Goal: Task Accomplishment & Management: Use online tool/utility

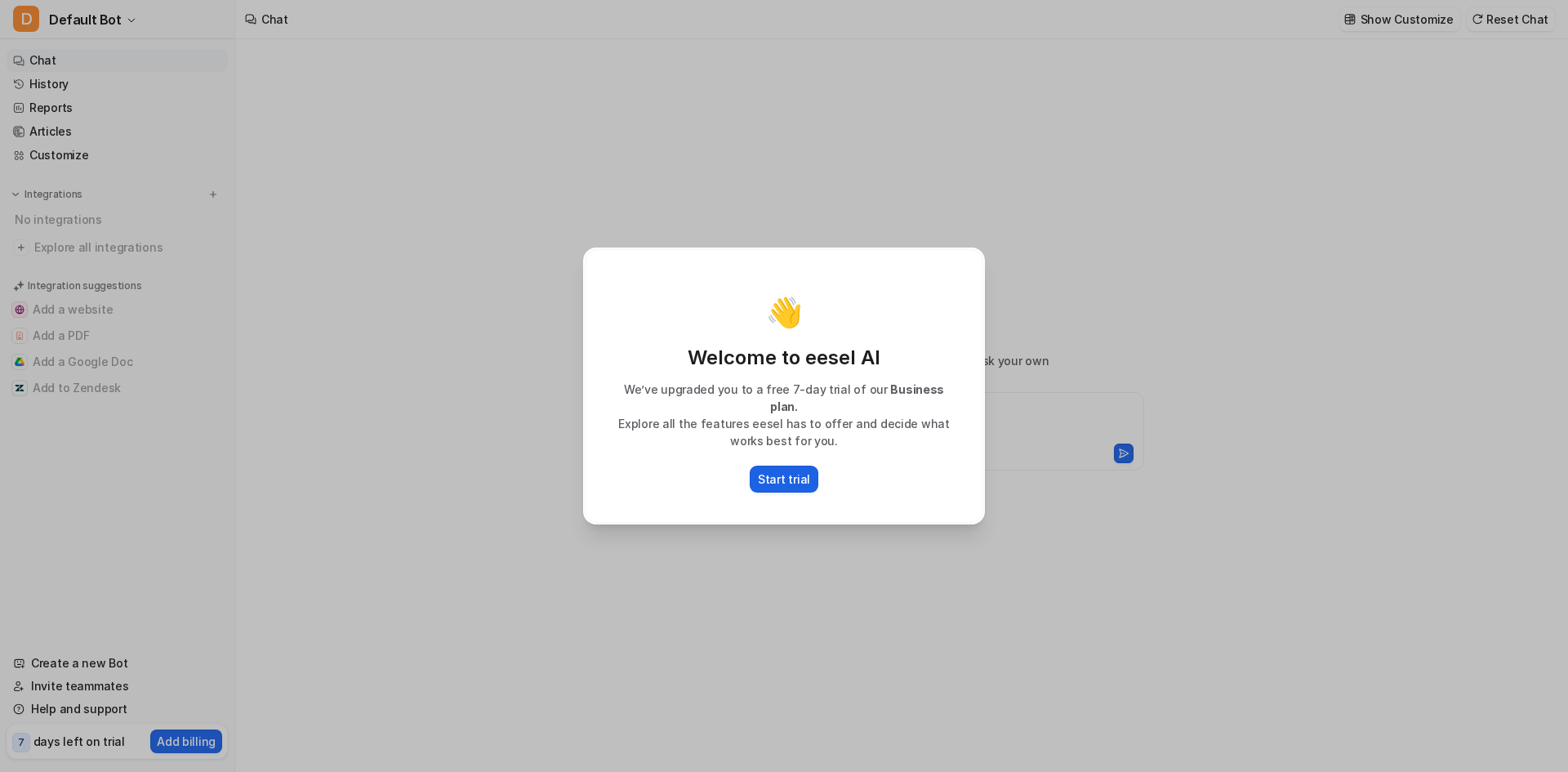
click at [765, 488] on p "Start trial" at bounding box center [784, 479] width 52 height 17
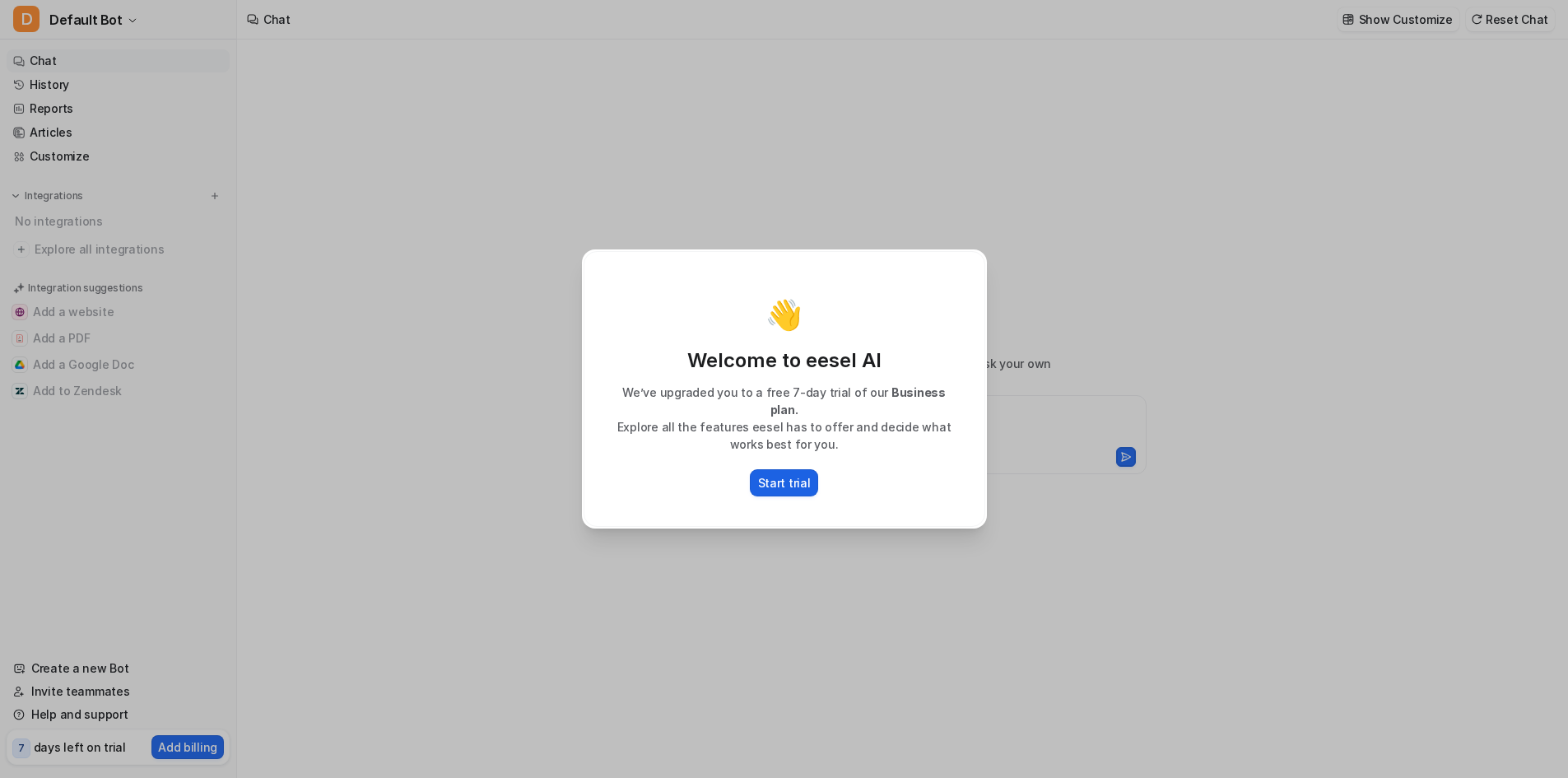
type textarea "**********"
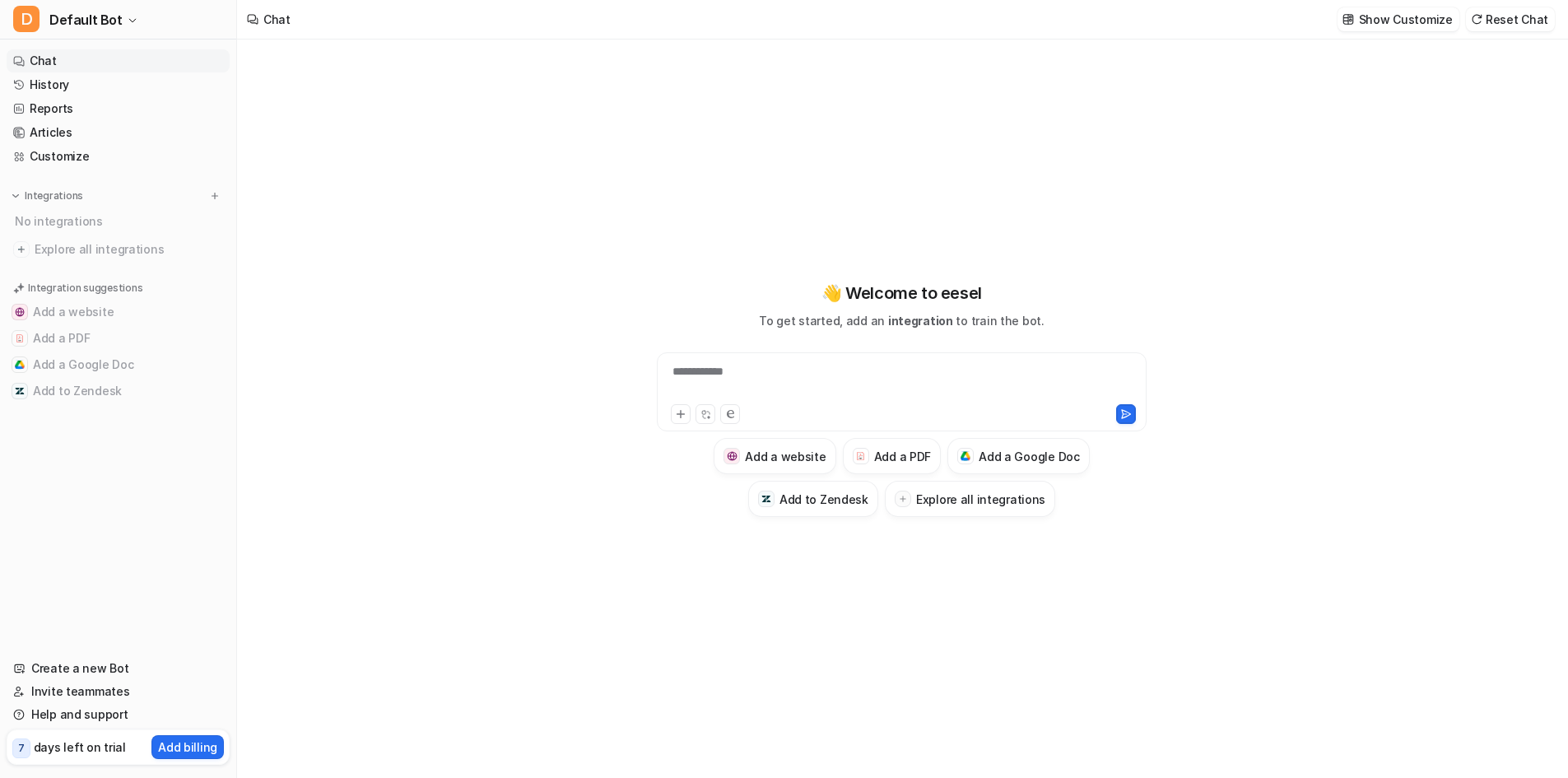
click at [761, 366] on div "**********" at bounding box center [900, 381] width 480 height 38
click at [145, 657] on link "Create a new Bot" at bounding box center [117, 668] width 223 height 23
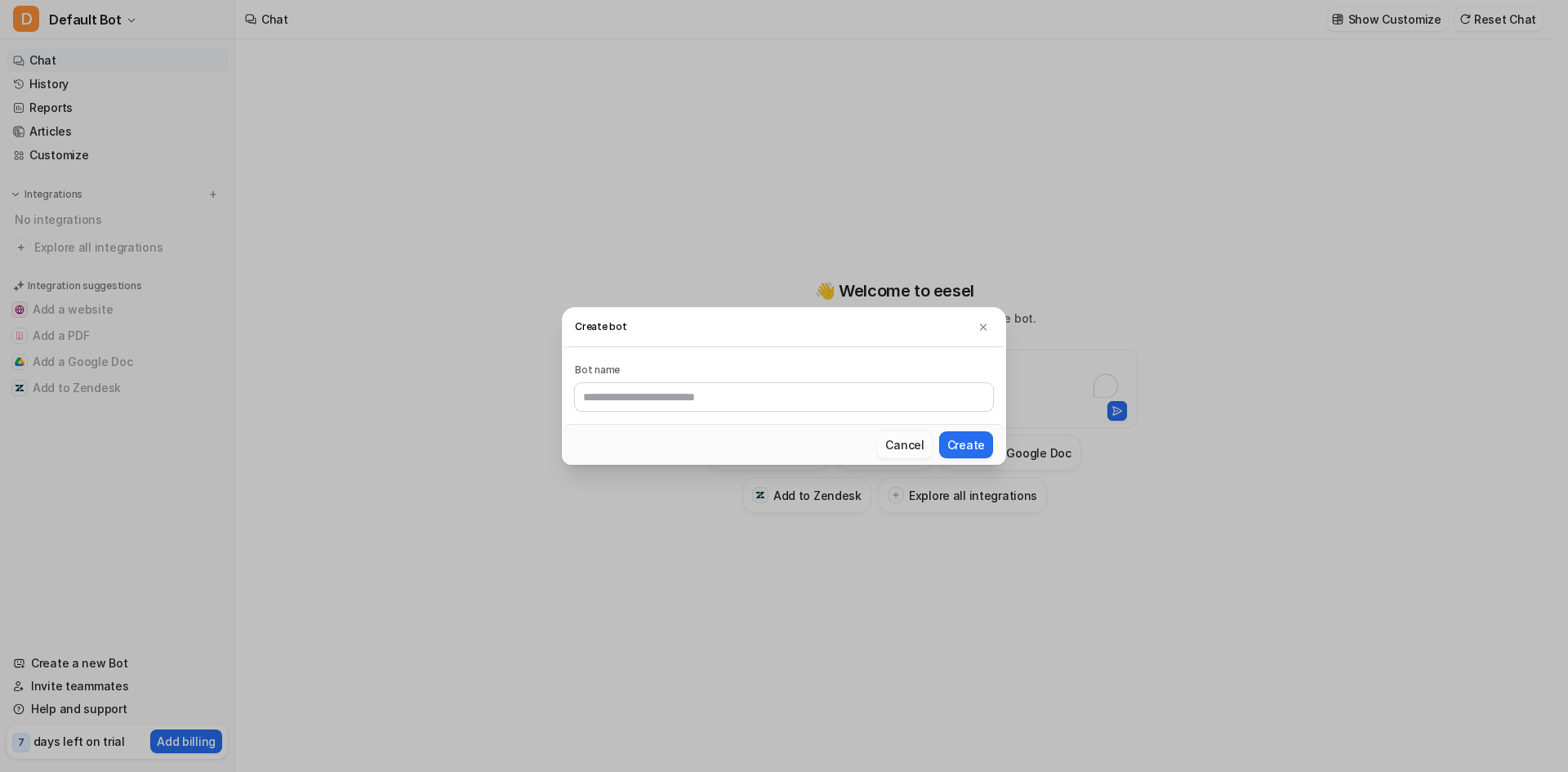
click at [932, 455] on button "Cancel" at bounding box center [904, 445] width 55 height 27
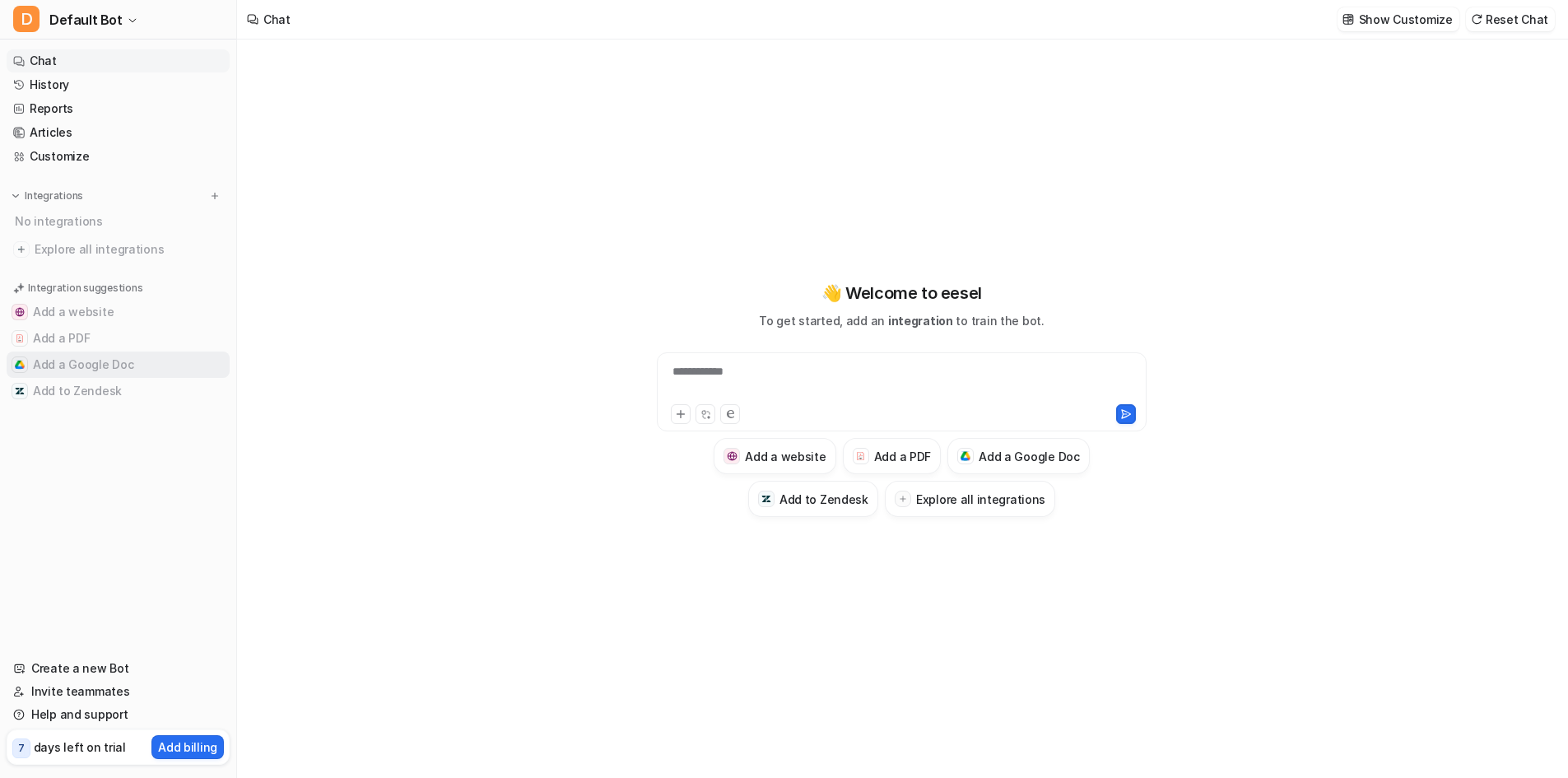
click at [144, 378] on button "Add a Google Doc" at bounding box center [117, 365] width 223 height 26
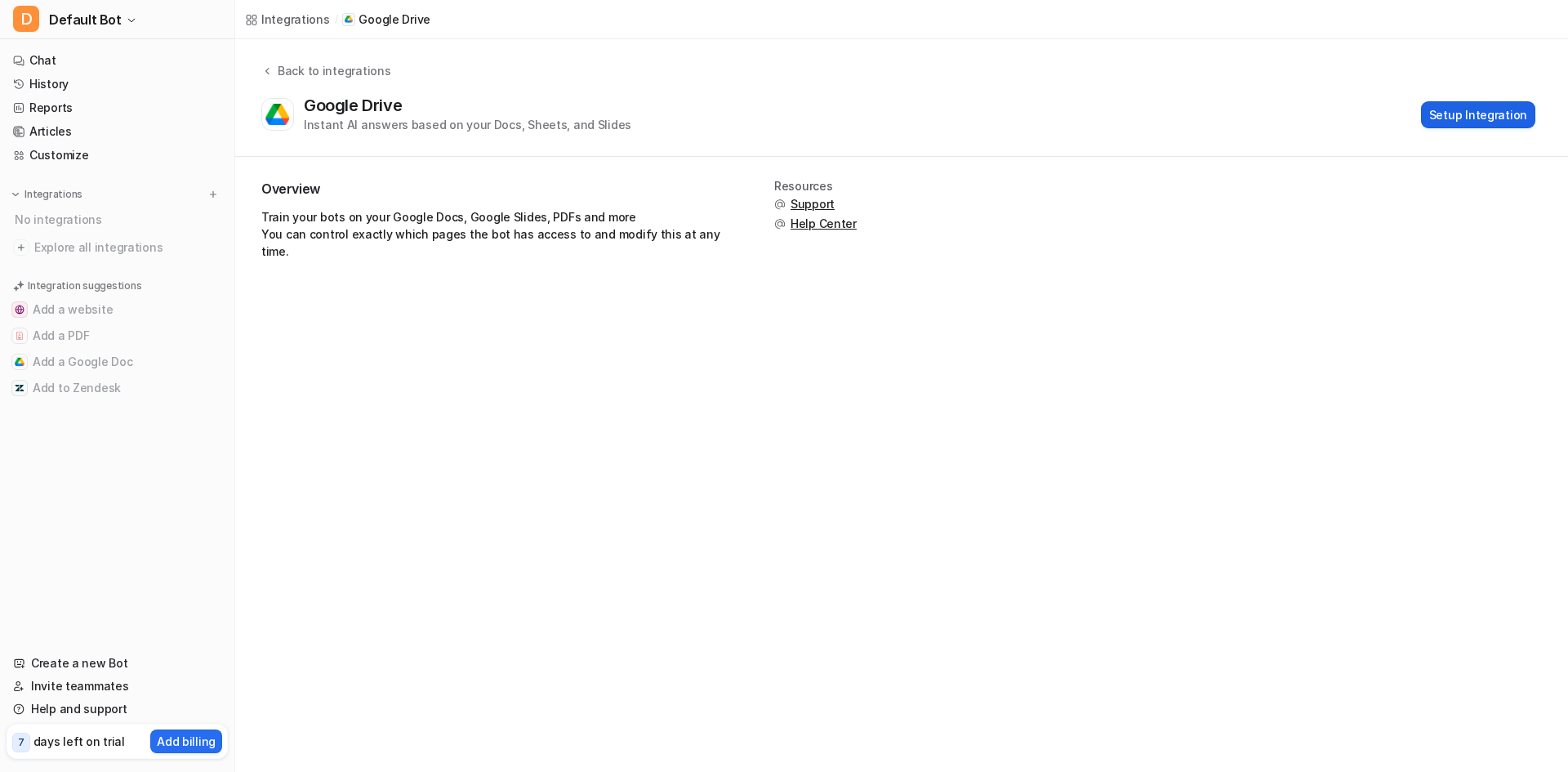
click at [1421, 129] on button "Setup Integration" at bounding box center [1478, 115] width 115 height 27
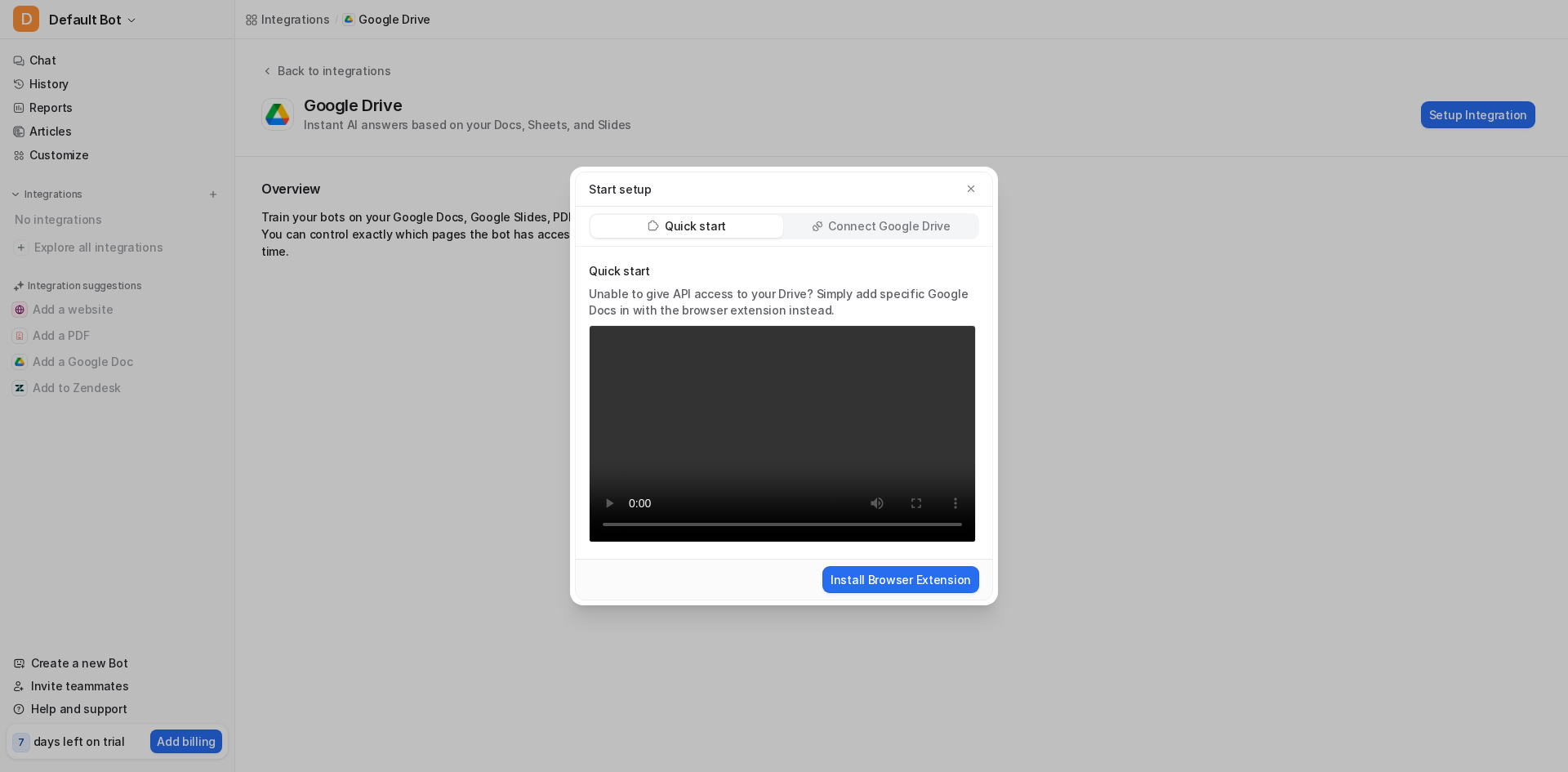
click at [920, 218] on p "Connect Google Drive" at bounding box center [888, 227] width 122 height 17
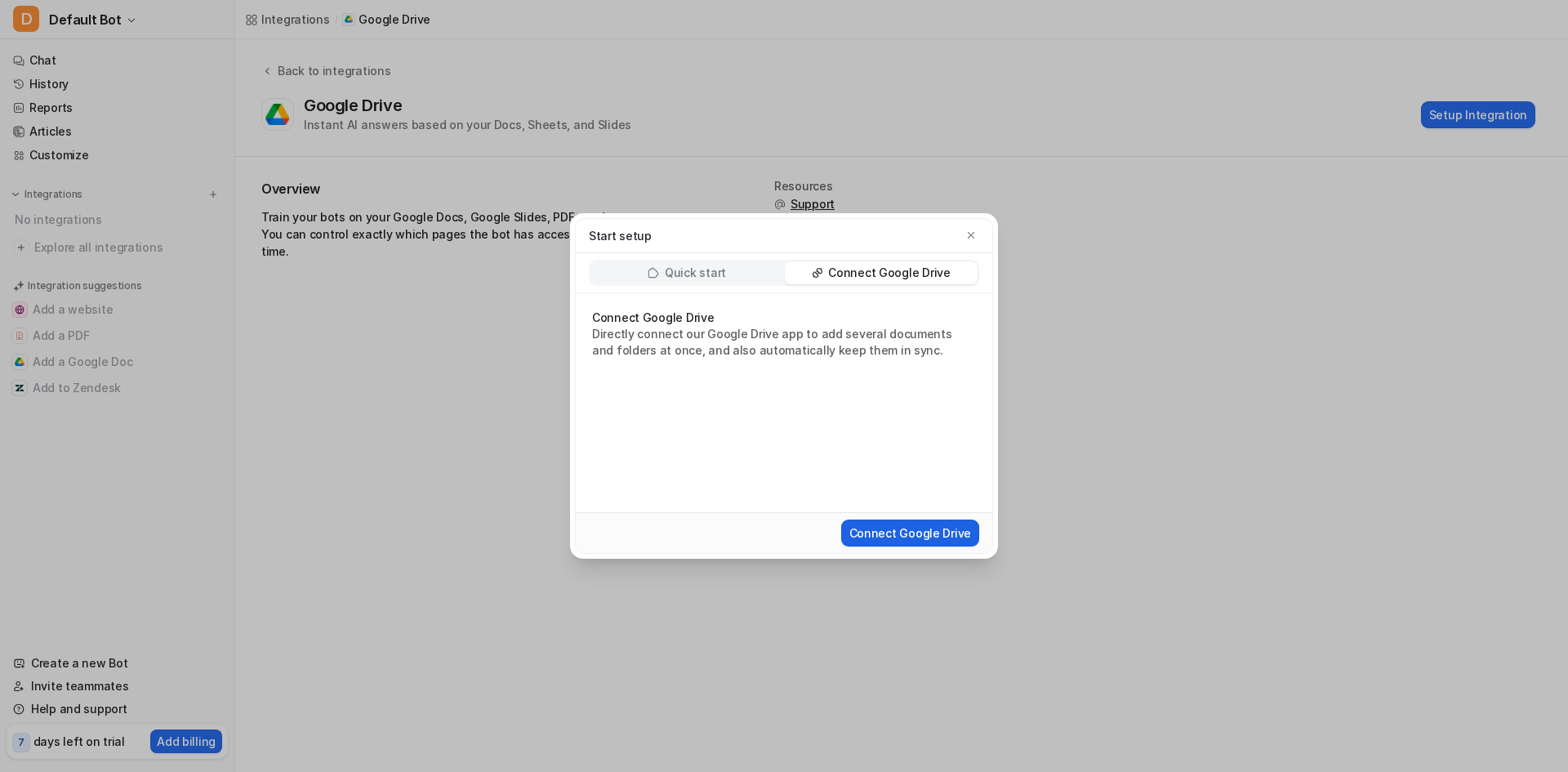
click at [861, 546] on button "Connect Google Drive" at bounding box center [910, 532] width 138 height 27
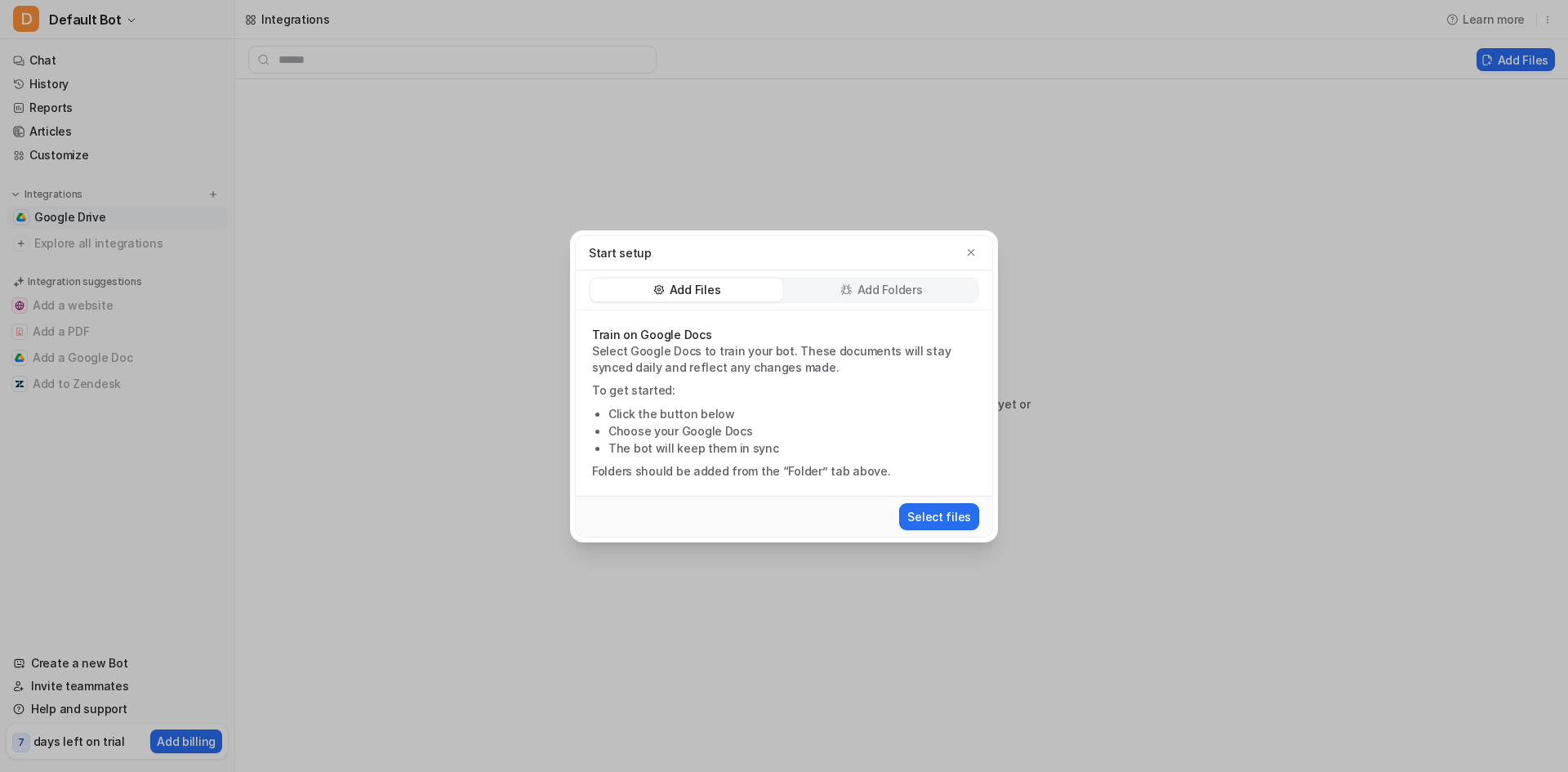
click at [873, 282] on p "Add Folders" at bounding box center [890, 290] width 65 height 17
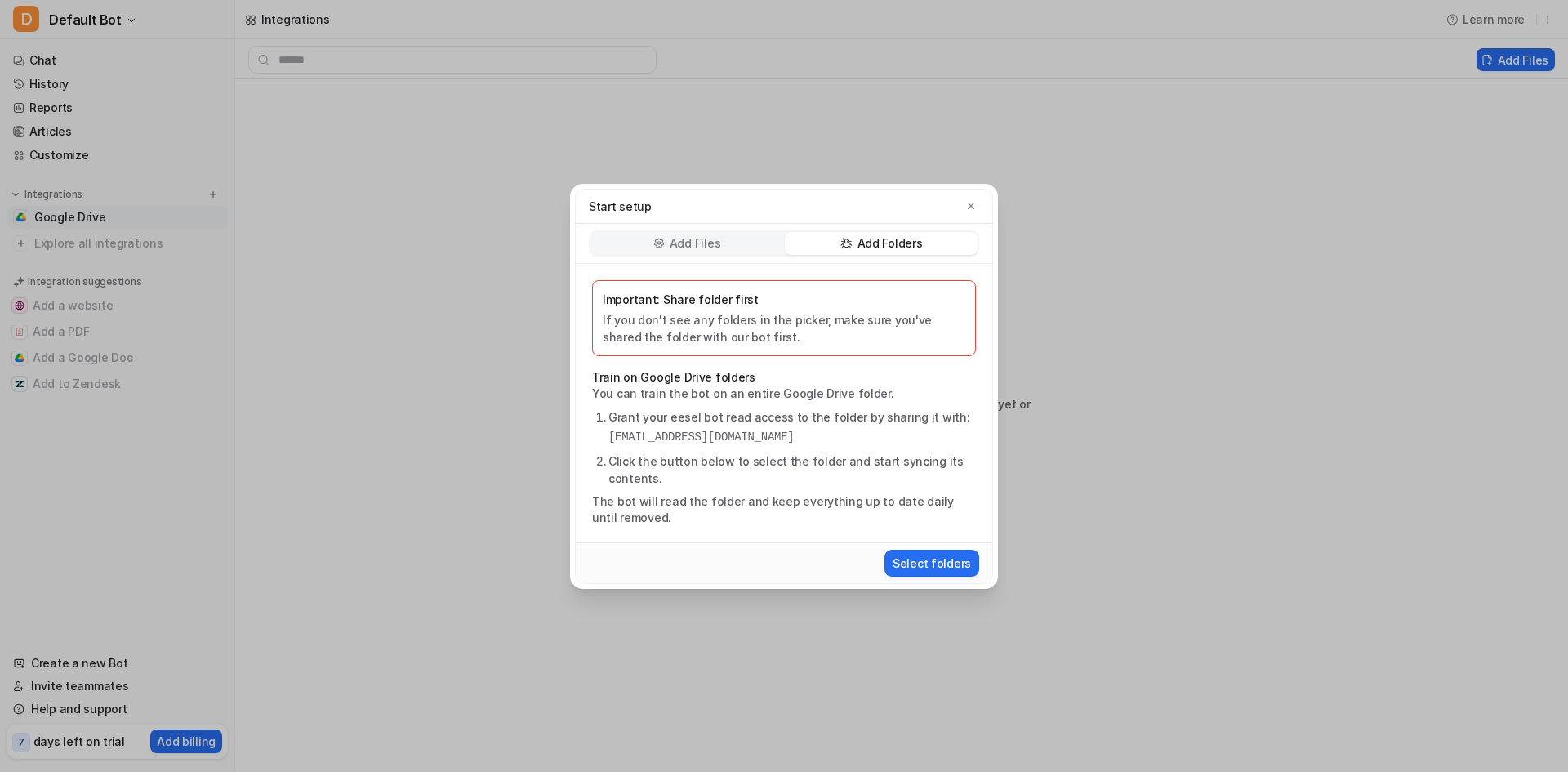
click at [708, 235] on p "Add Files" at bounding box center [695, 243] width 50 height 17
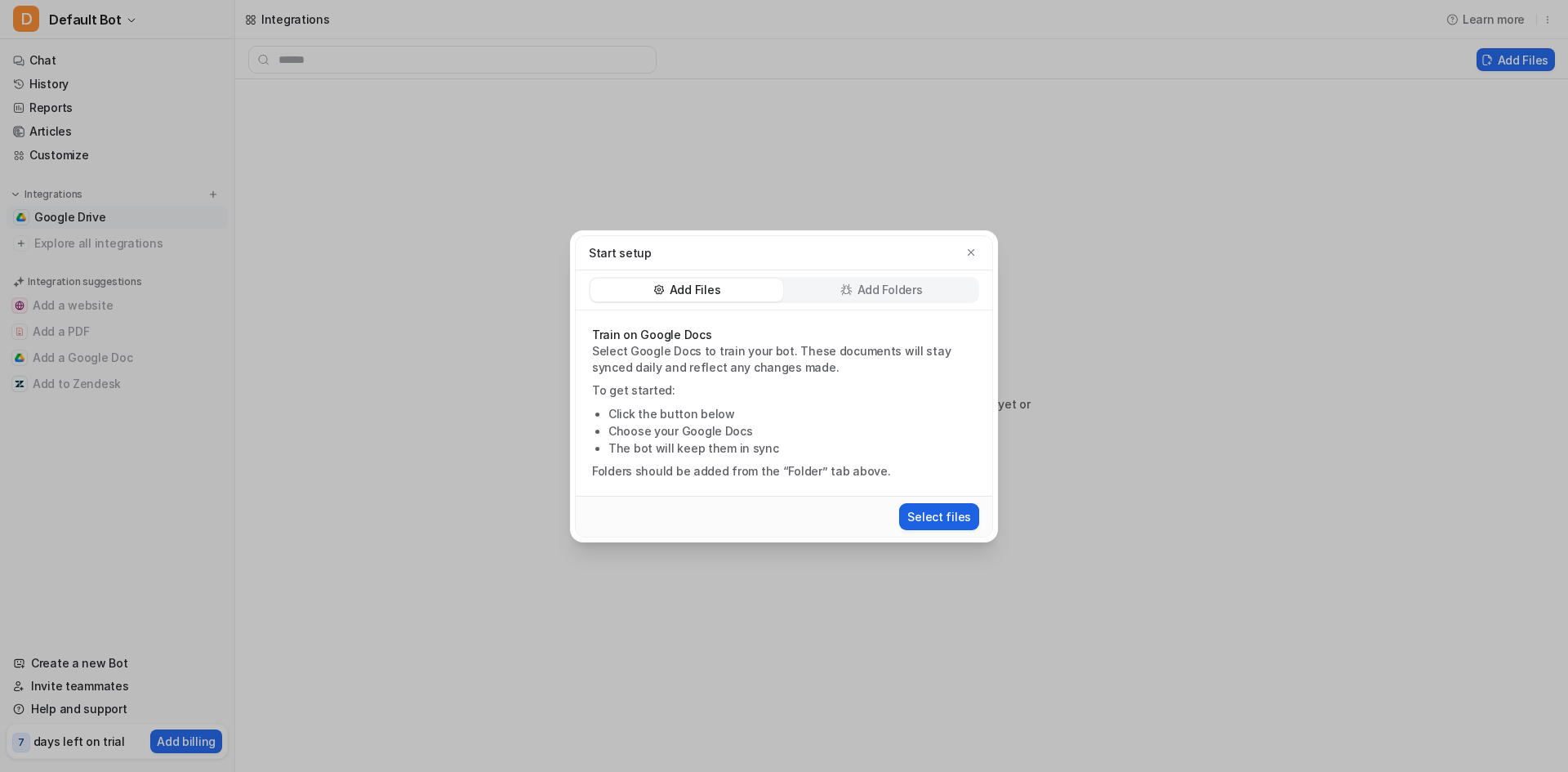
click at [900, 531] on button "Select files" at bounding box center [940, 517] width 80 height 27
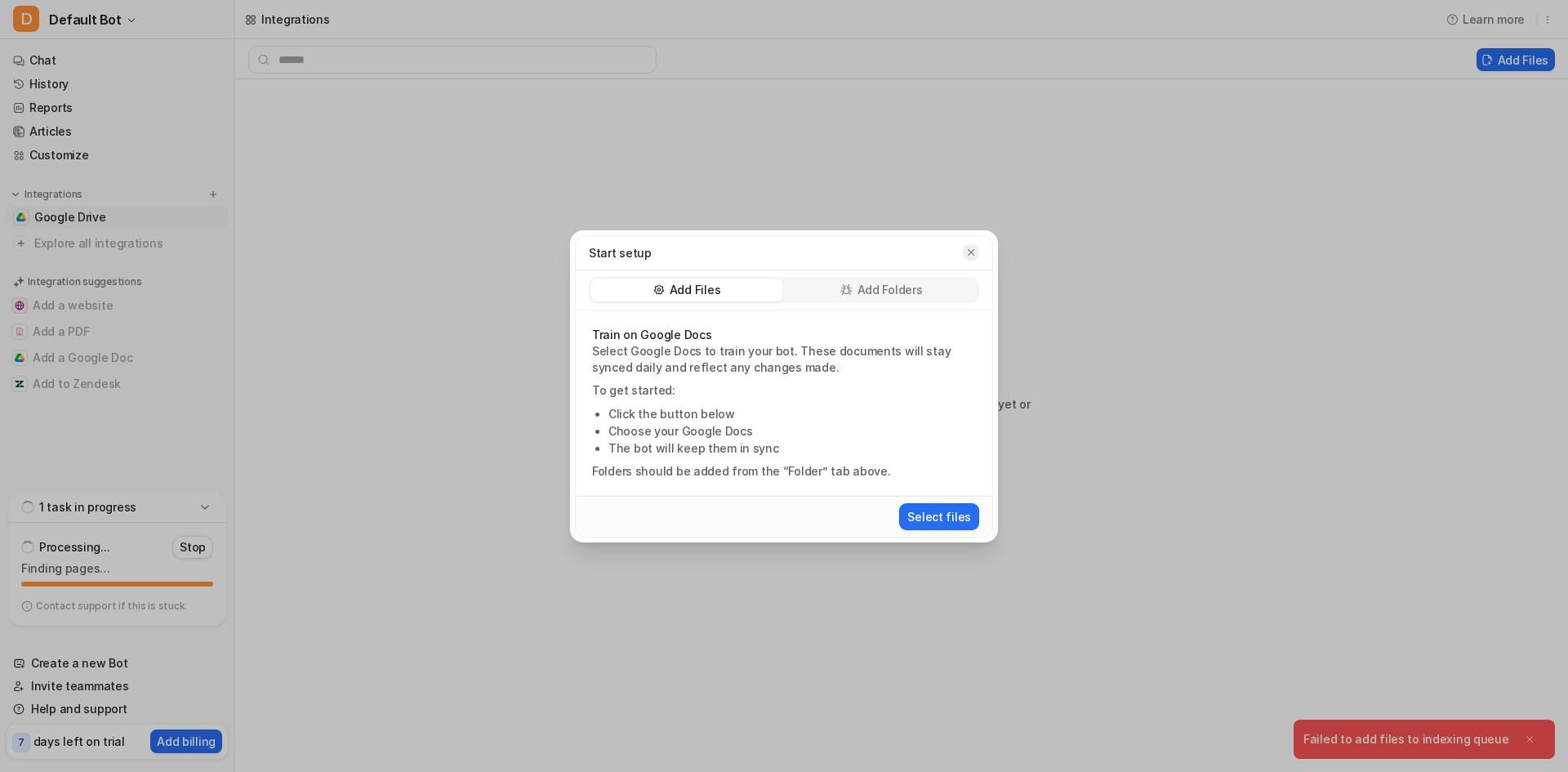
click at [975, 244] on button "button" at bounding box center [971, 253] width 17 height 17
